Goal: Obtain resource: Obtain resource

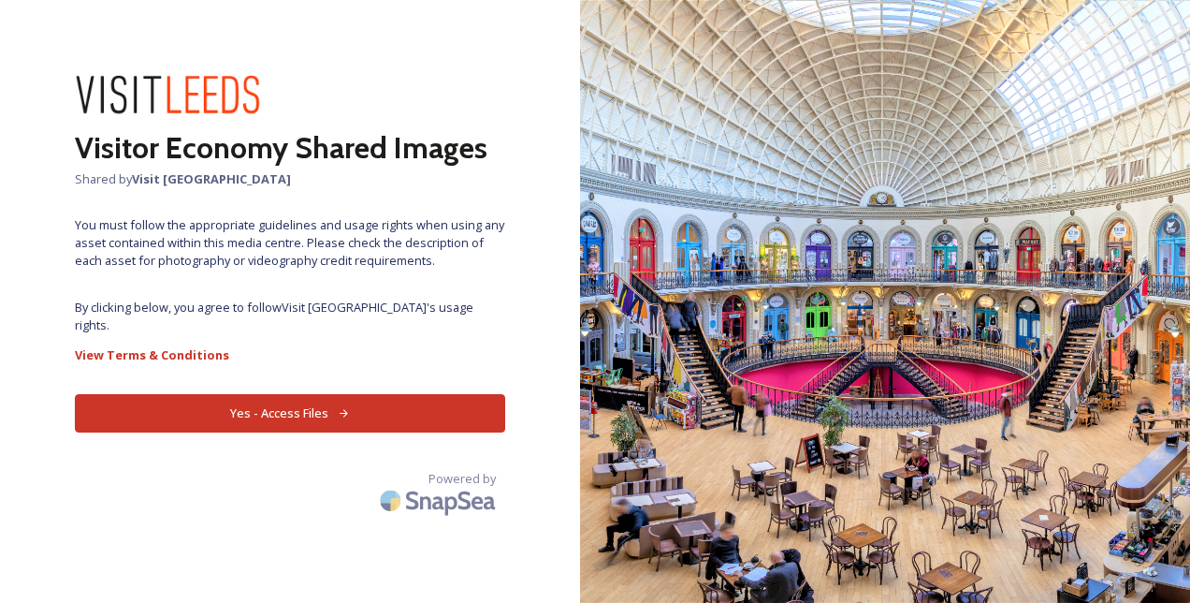
click at [317, 399] on button "Yes - Access Files" at bounding box center [290, 413] width 431 height 38
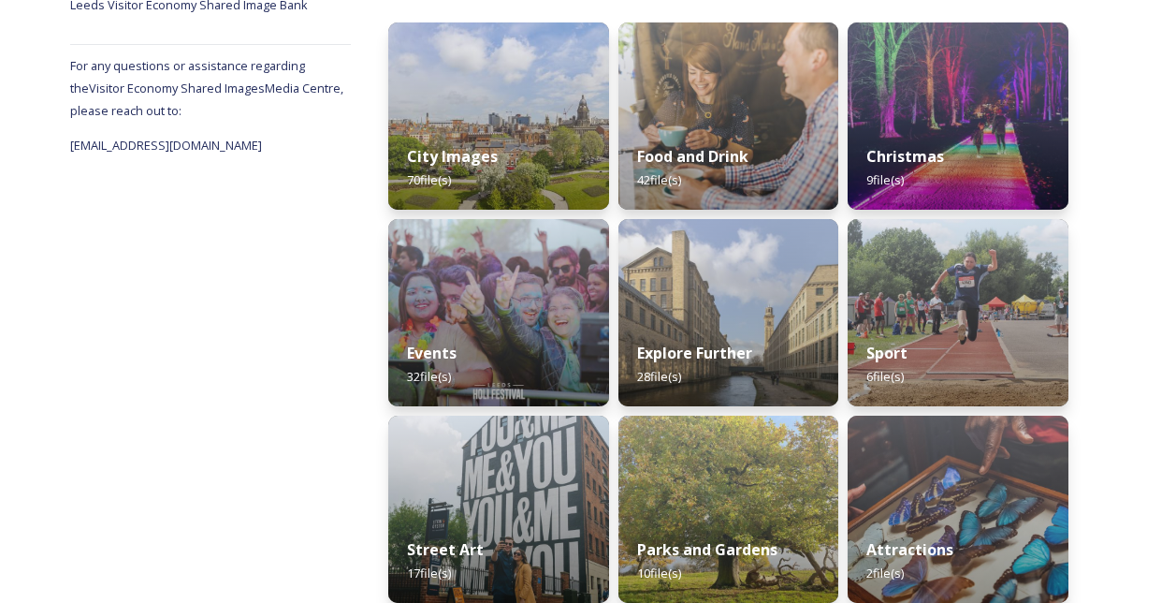
scroll to position [270, 0]
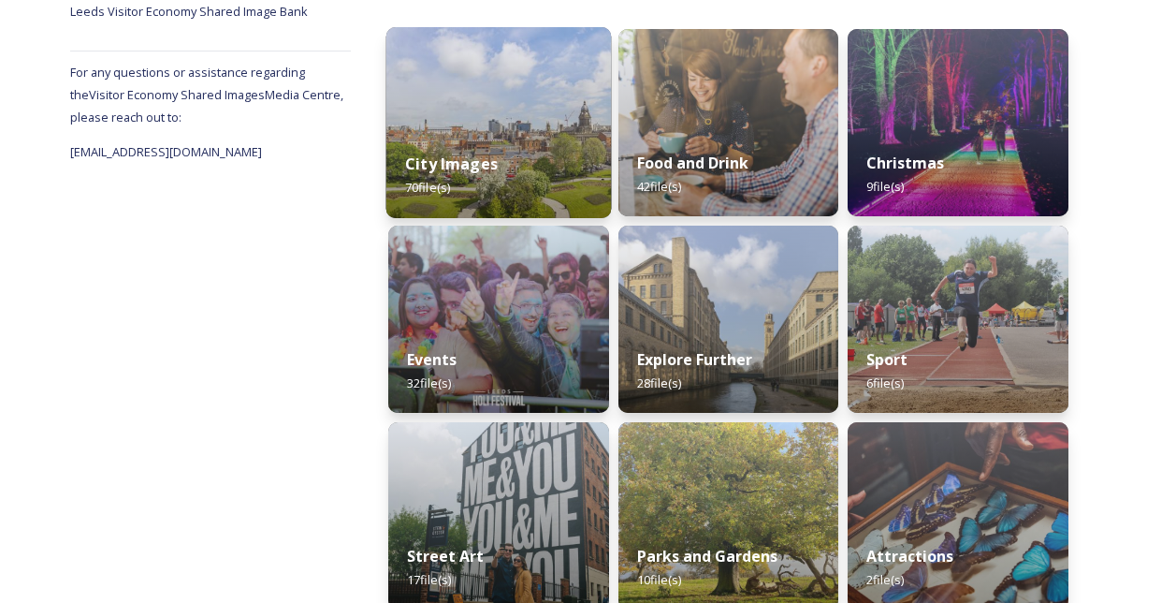
click at [486, 166] on strong "City Images" at bounding box center [451, 163] width 93 height 21
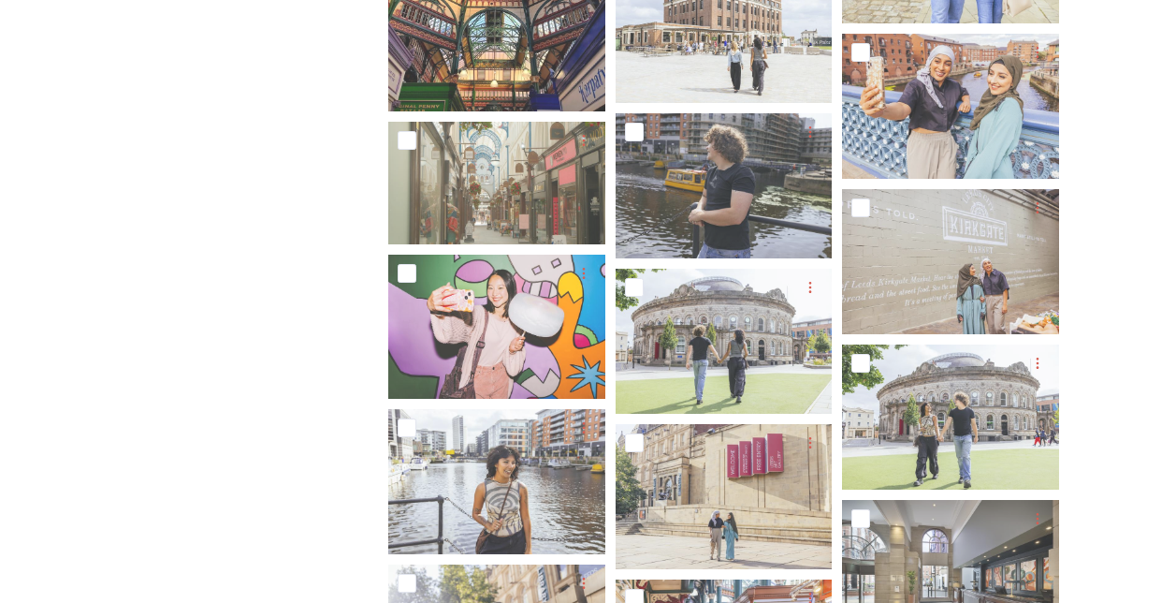
scroll to position [301, 0]
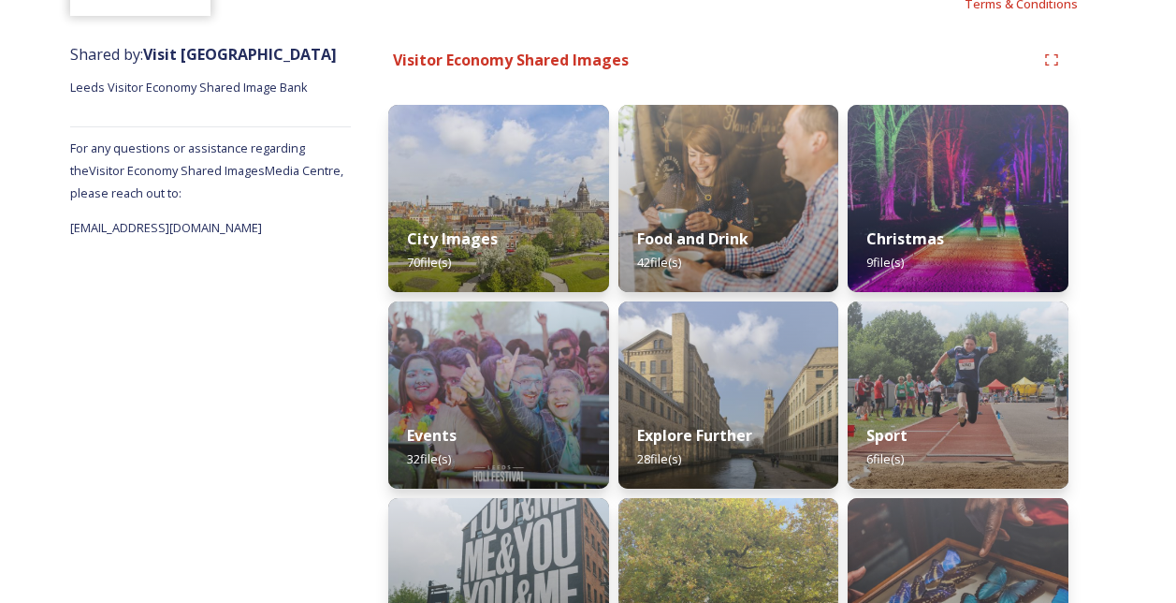
scroll to position [289, 0]
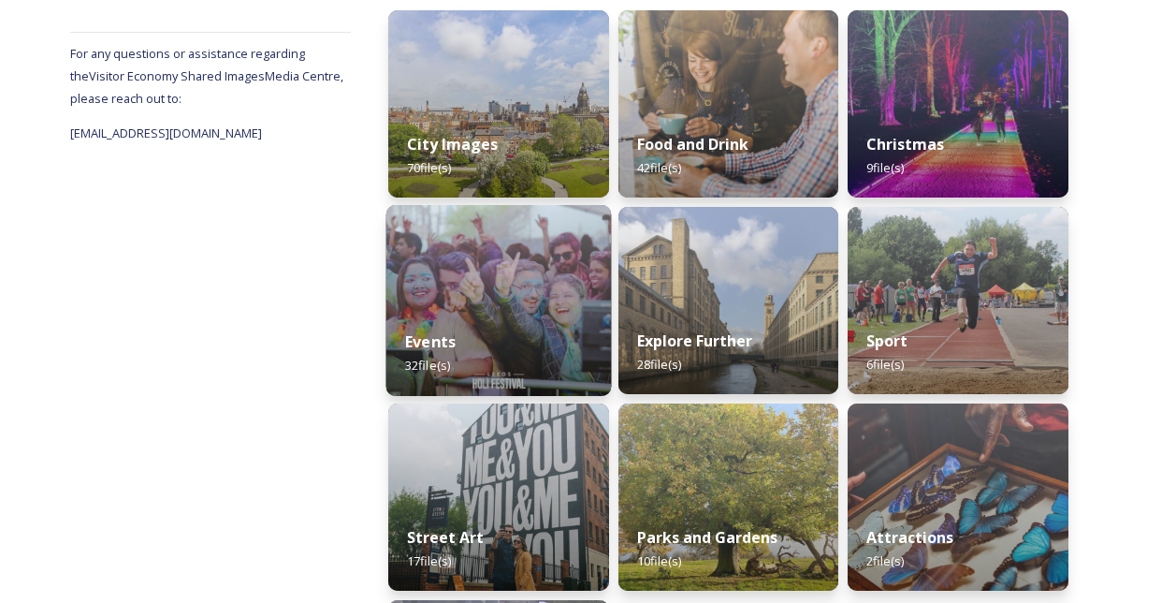
click at [455, 339] on strong "Events" at bounding box center [430, 341] width 51 height 21
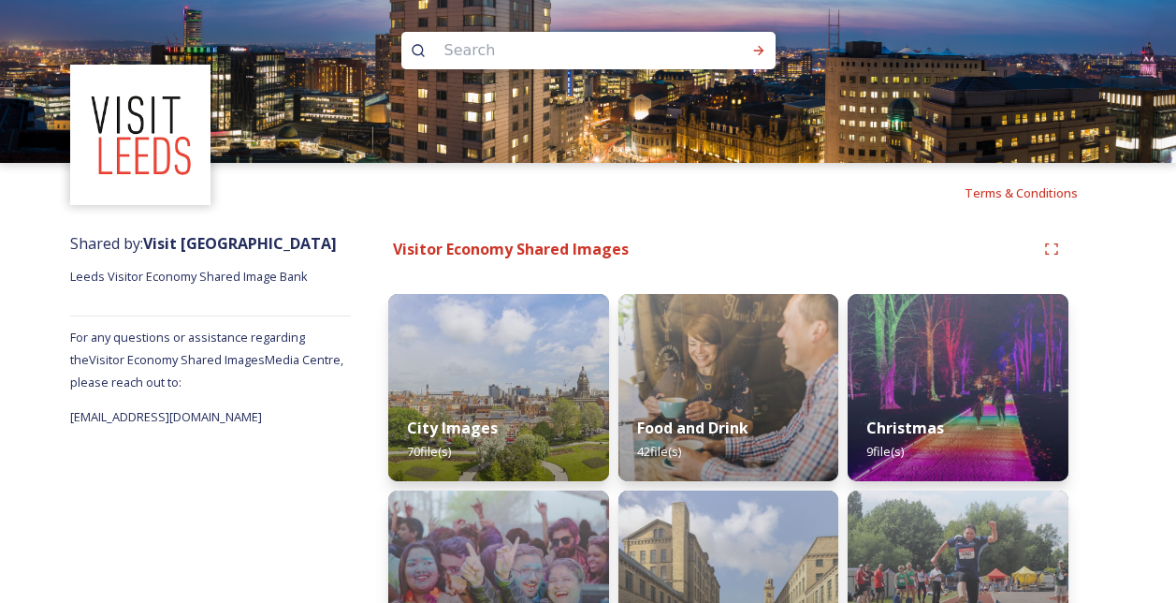
scroll to position [4, 0]
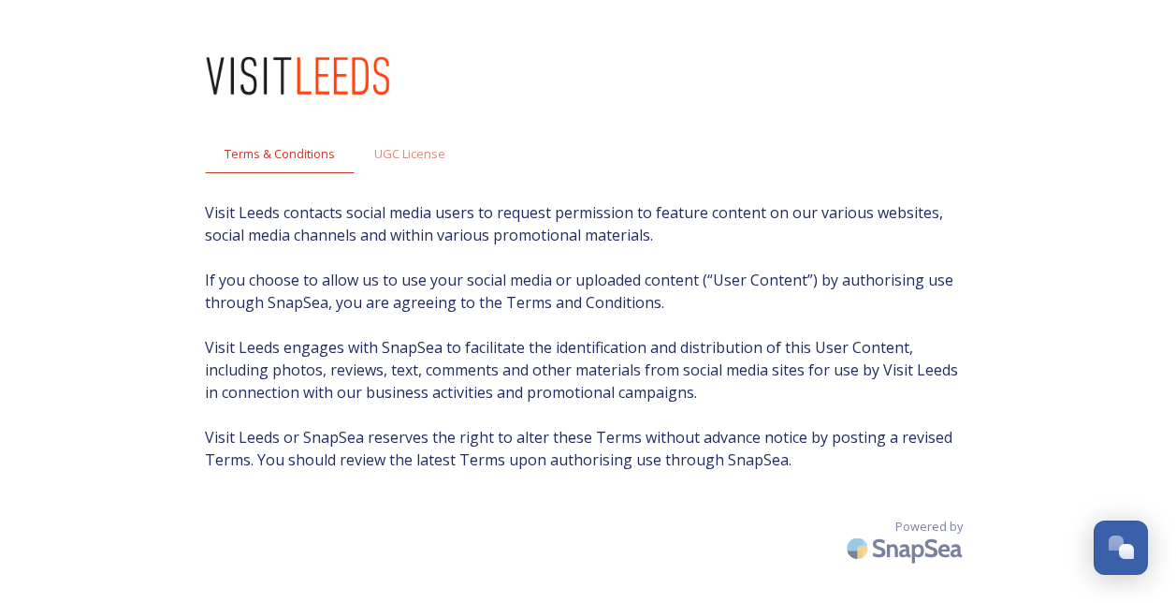
scroll to position [37, 0]
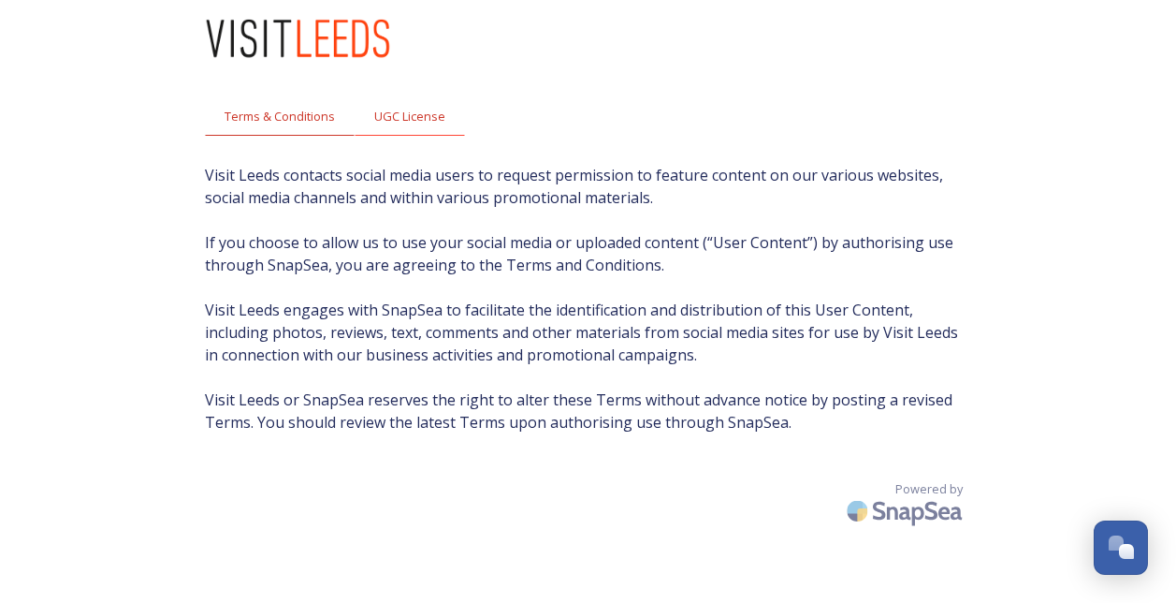
click at [388, 115] on span "UGC License" at bounding box center [409, 117] width 71 height 18
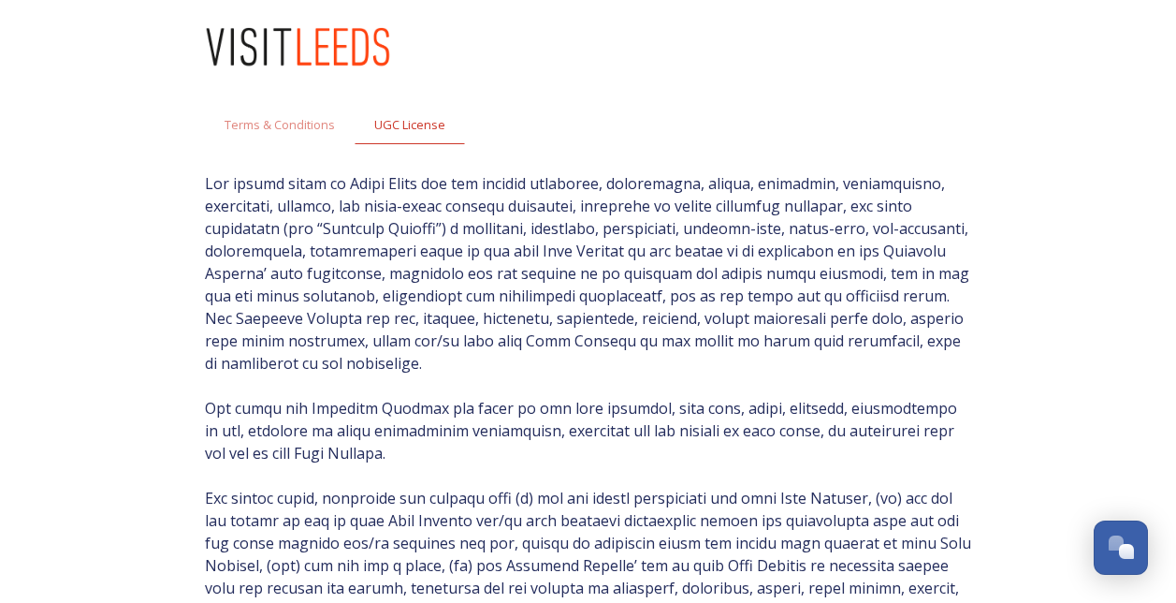
scroll to position [0, 0]
